Goal: Information Seeking & Learning: Check status

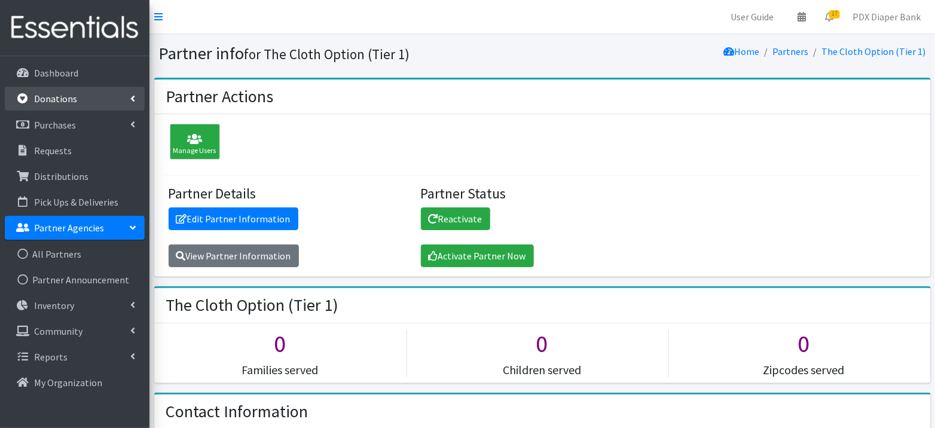
click at [65, 98] on p "Donations" at bounding box center [55, 99] width 43 height 12
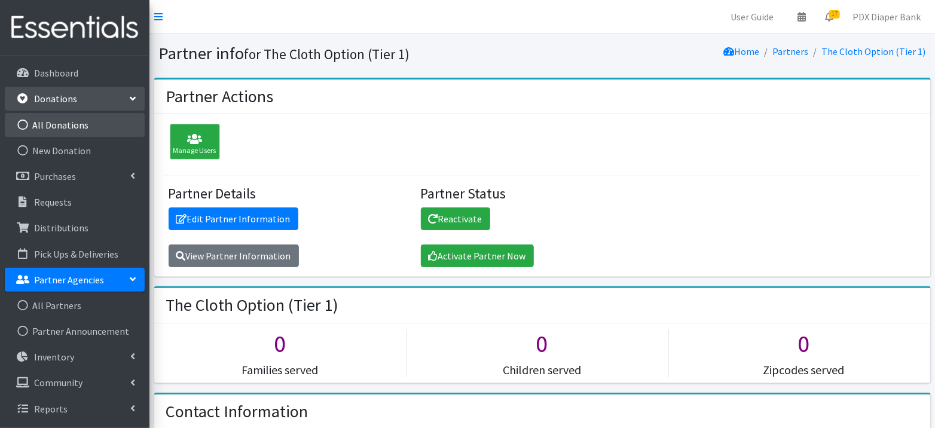
click at [65, 123] on link "All Donations" at bounding box center [75, 125] width 140 height 24
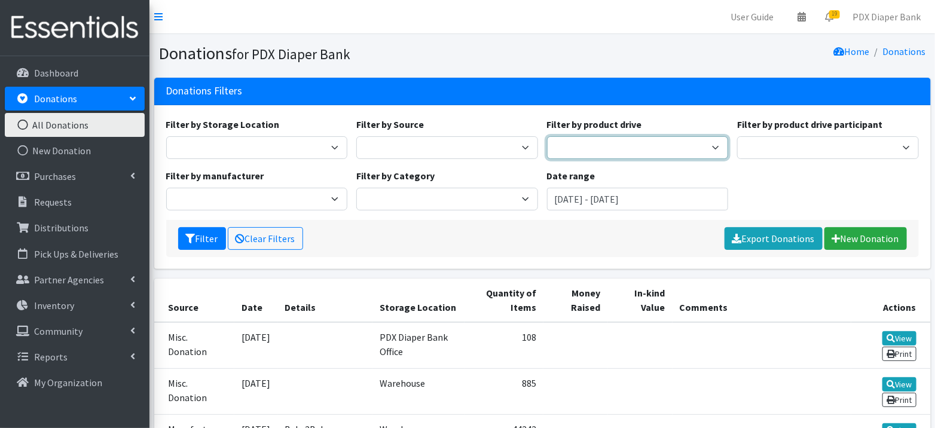
click at [582, 148] on select "Ahmadiyaa Muslim Community Amazon Wishlist [PERSON_NAME] Birthday Party [PERSON…" at bounding box center [638, 147] width 182 height 23
select select "516"
click at [612, 193] on input "[DATE] - [DATE]" at bounding box center [638, 199] width 182 height 23
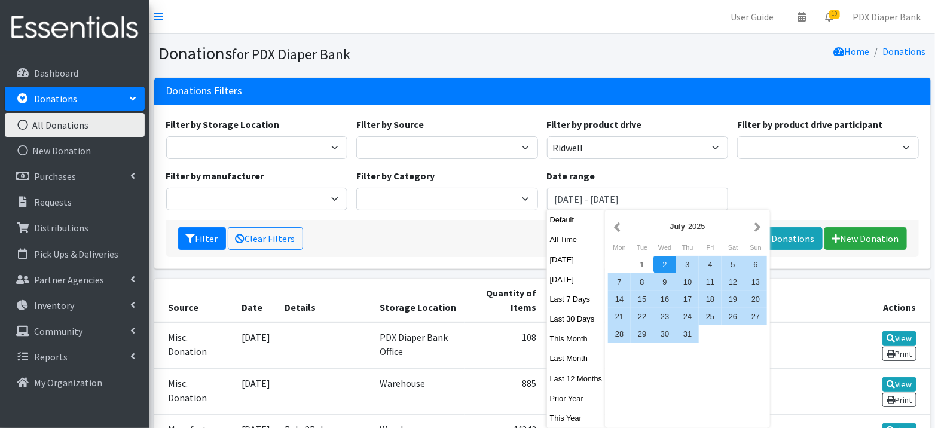
click at [574, 234] on button "All Time" at bounding box center [576, 239] width 59 height 17
type input "[DATE] - [DATE]"
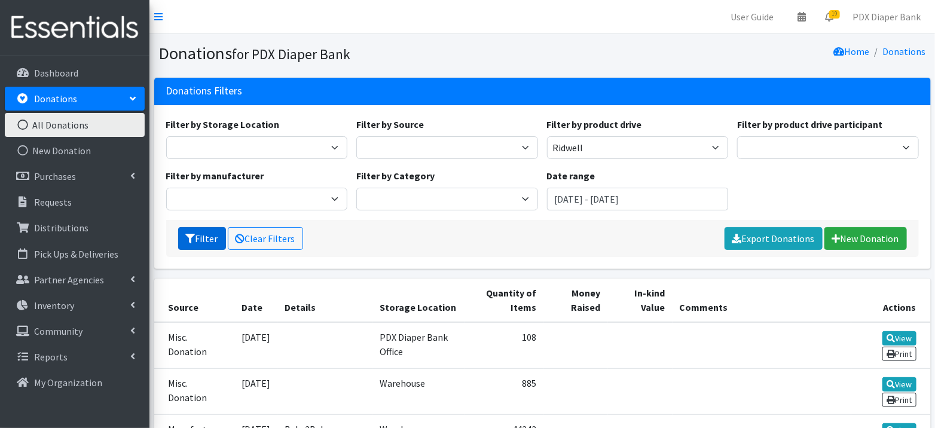
click at [201, 240] on button "Filter" at bounding box center [202, 238] width 48 height 23
